Goal: Use online tool/utility: Utilize a website feature to perform a specific function

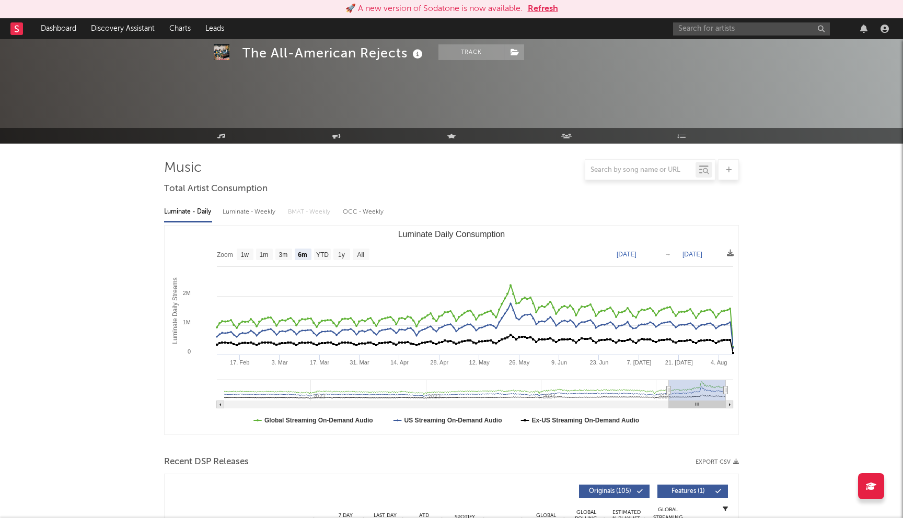
select select "6m"
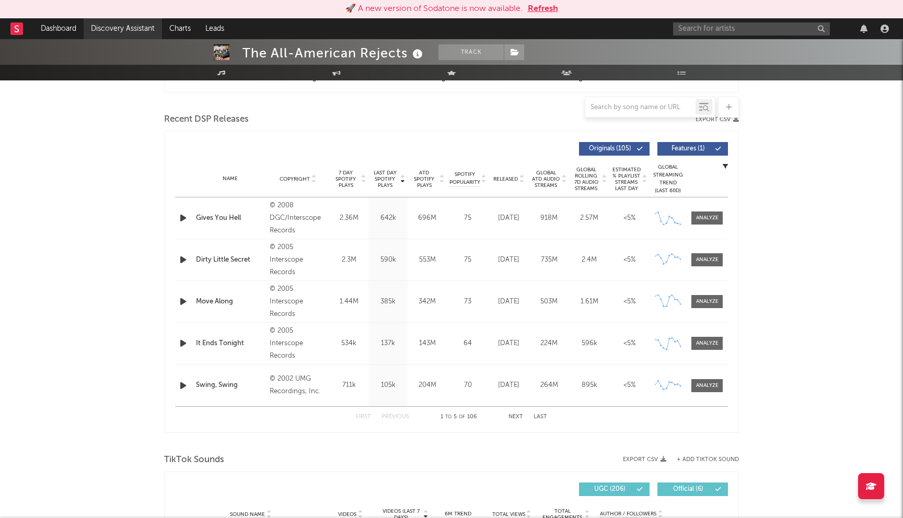
click at [137, 26] on link "Discovery Assistant" at bounding box center [123, 28] width 78 height 21
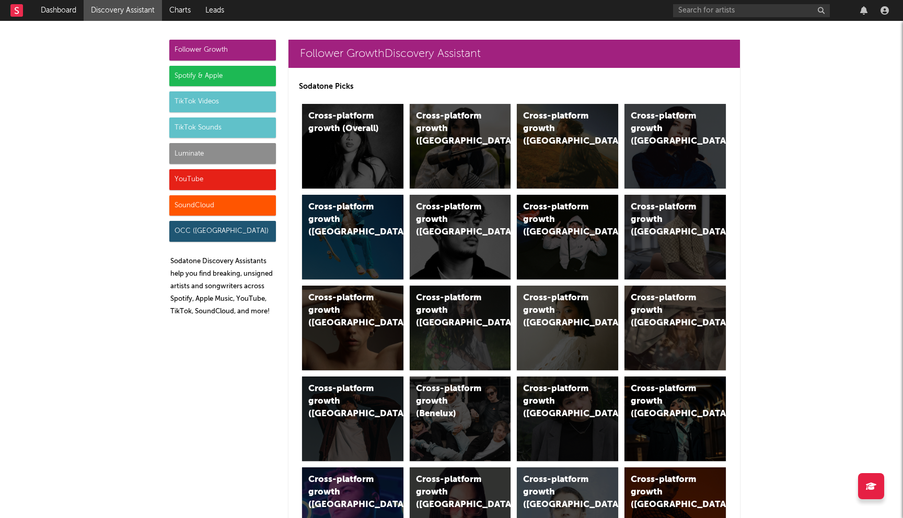
click at [236, 152] on div "Luminate" at bounding box center [222, 153] width 107 height 21
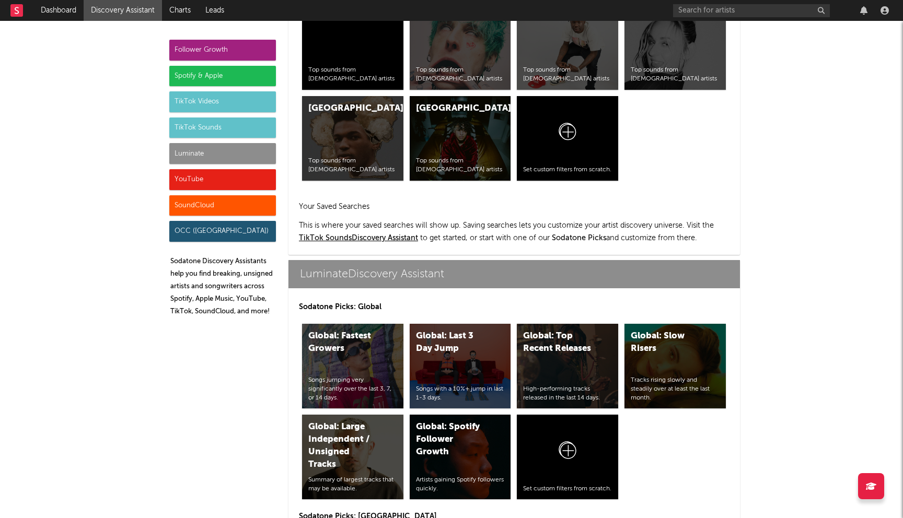
scroll to position [4567, 0]
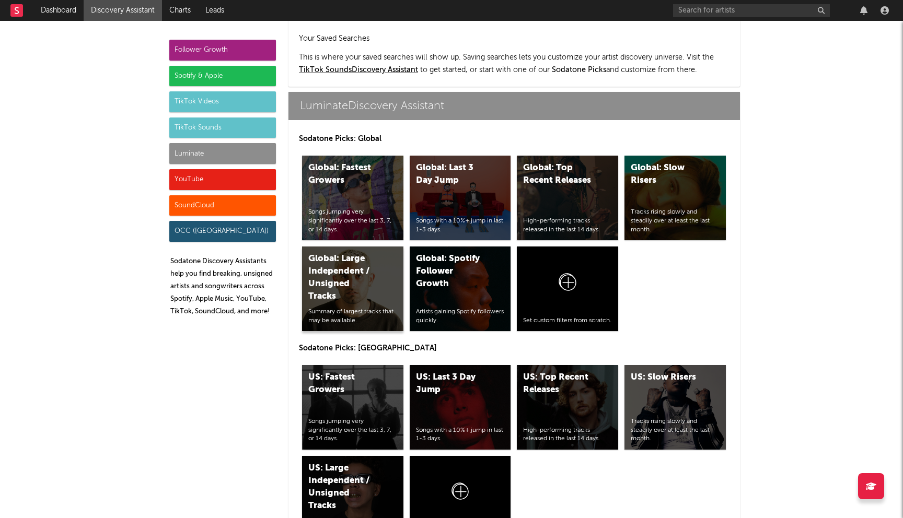
click at [338, 253] on div "Global: Large Independent / Unsigned Tracks" at bounding box center [343, 278] width 71 height 50
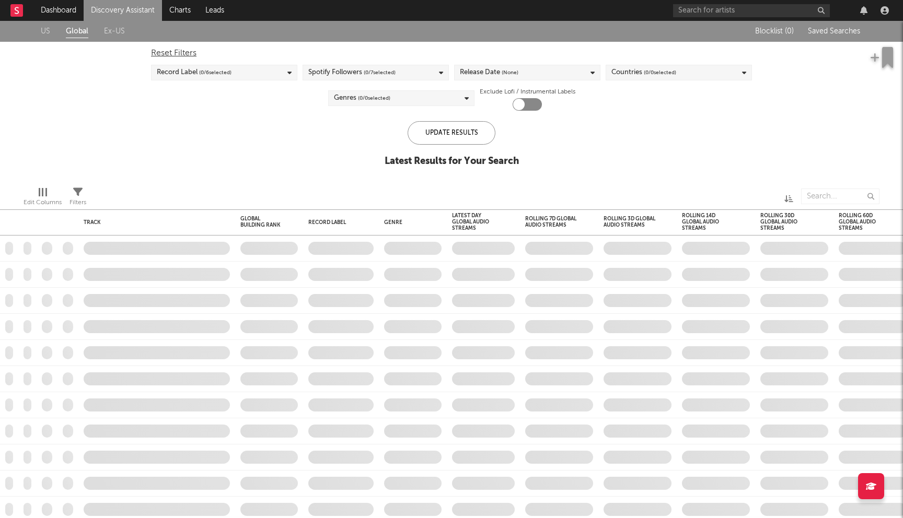
checkbox input "true"
